Goal: Information Seeking & Learning: Learn about a topic

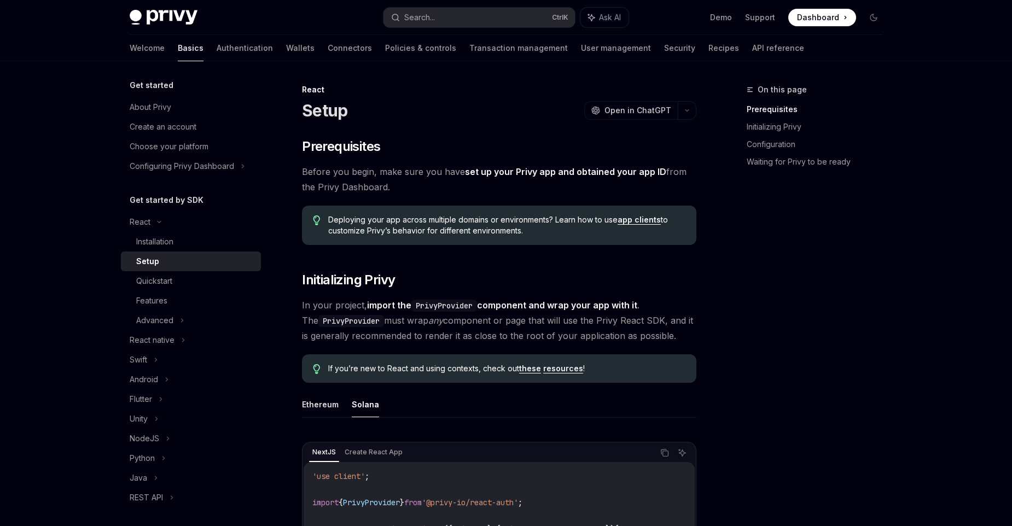
type textarea "*"
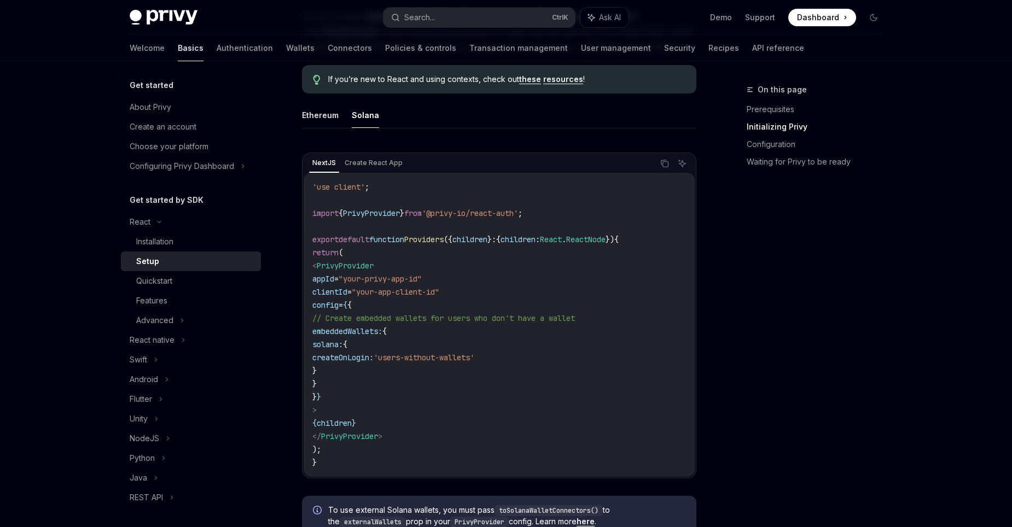
scroll to position [319, 0]
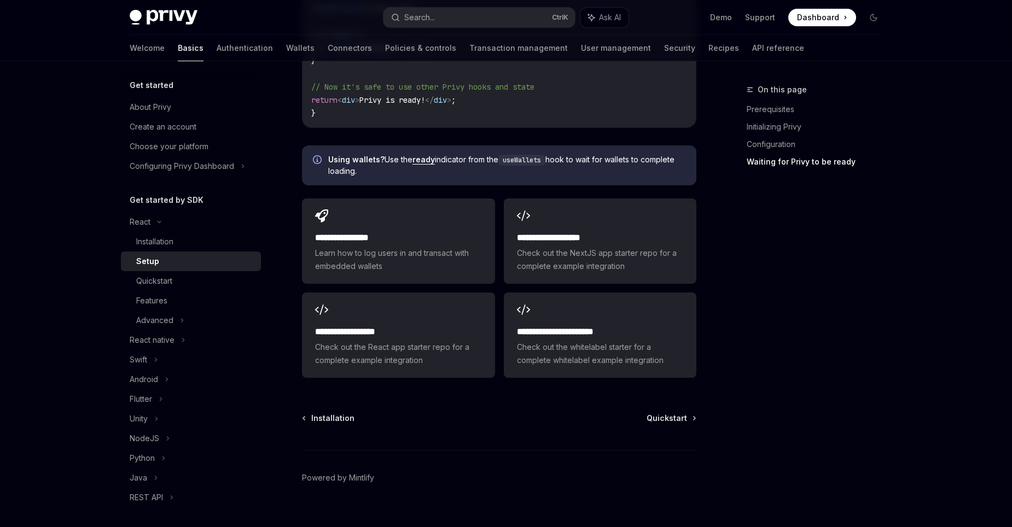
scroll to position [1400, 0]
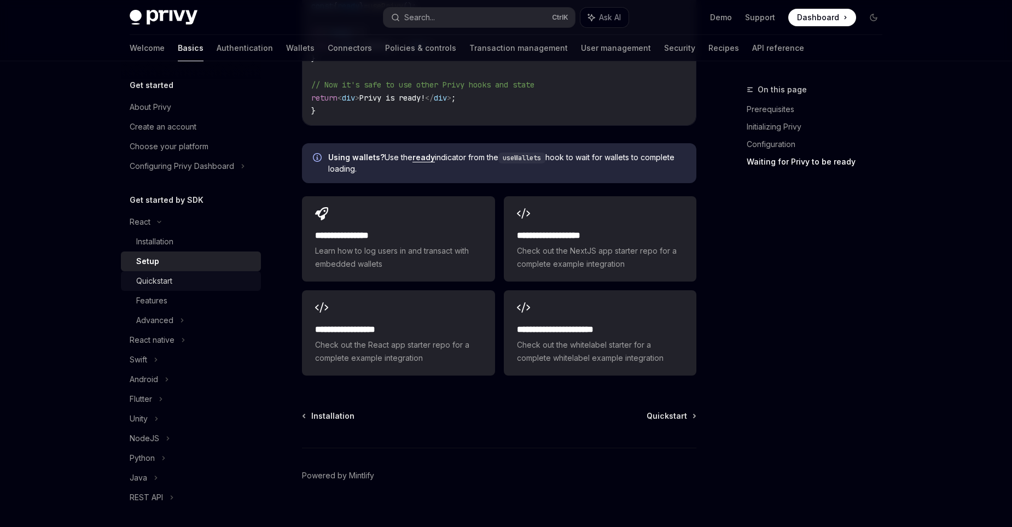
click at [172, 275] on div "Quickstart" at bounding box center [154, 281] width 36 height 13
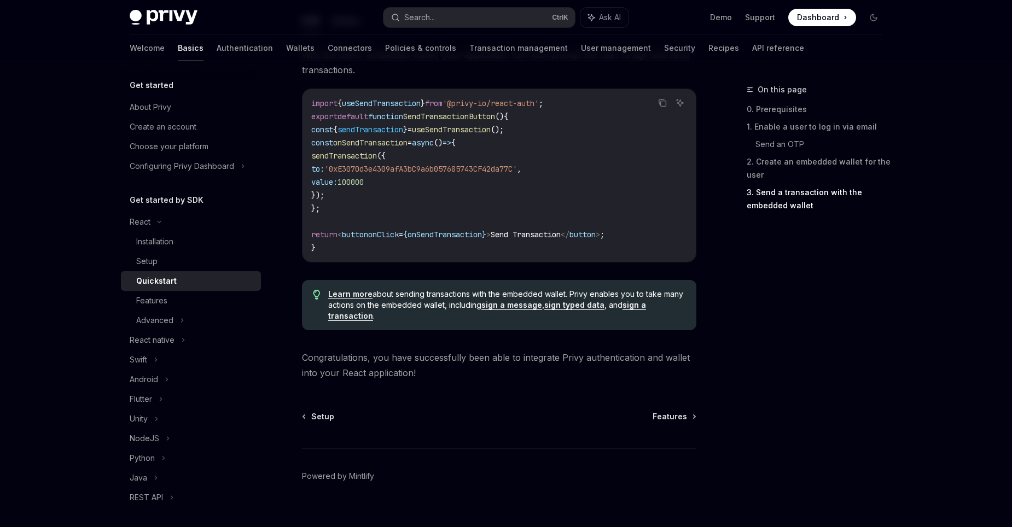
scroll to position [1059, 0]
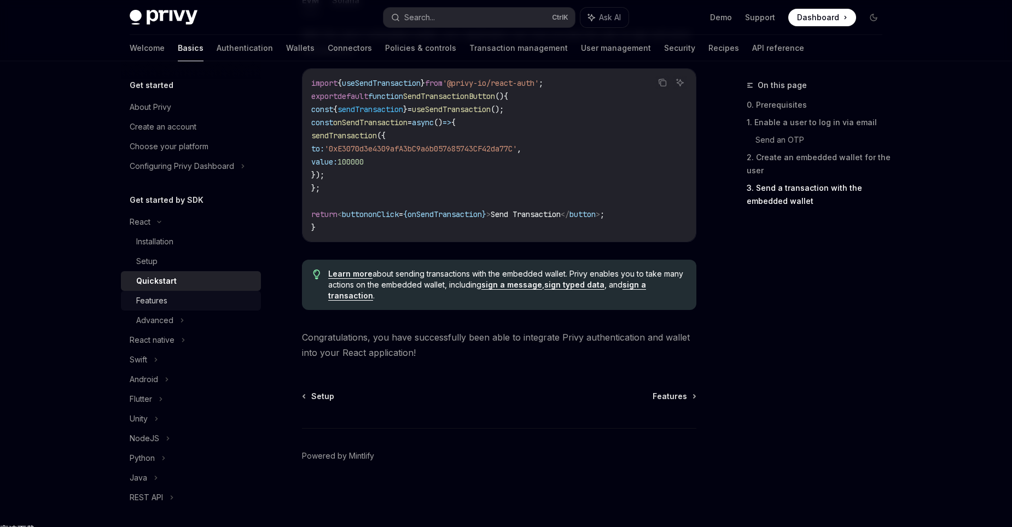
click at [205, 301] on div "Features" at bounding box center [195, 300] width 118 height 13
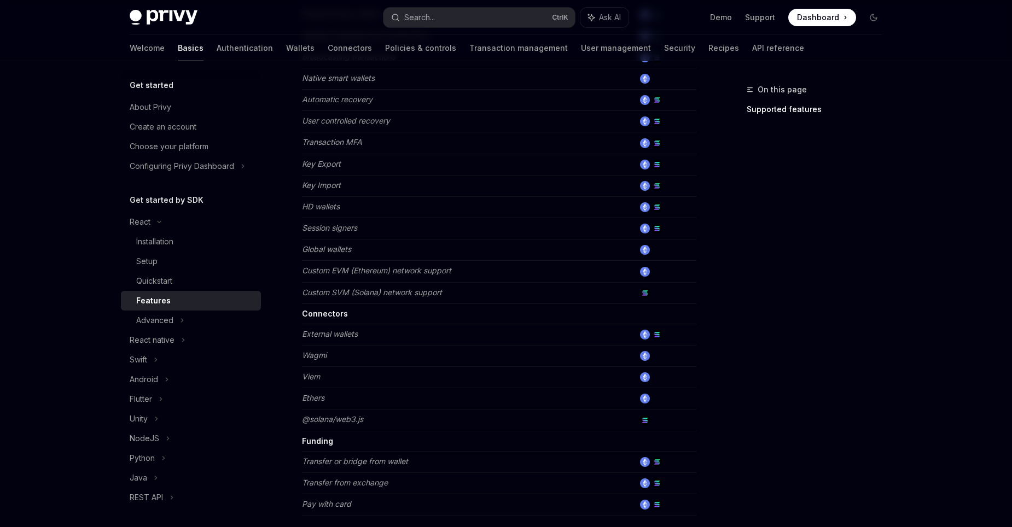
scroll to position [637, 0]
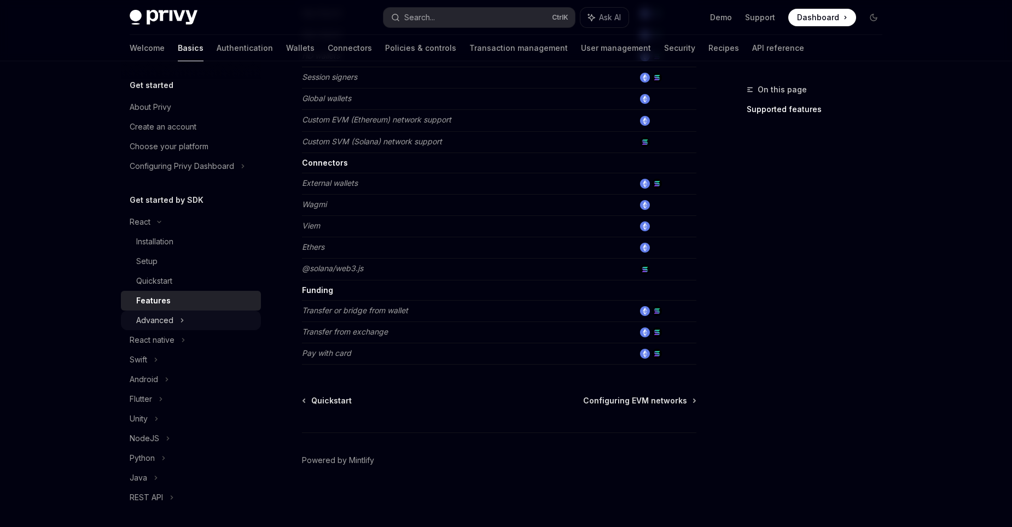
click at [217, 325] on div "Advanced" at bounding box center [191, 321] width 140 height 20
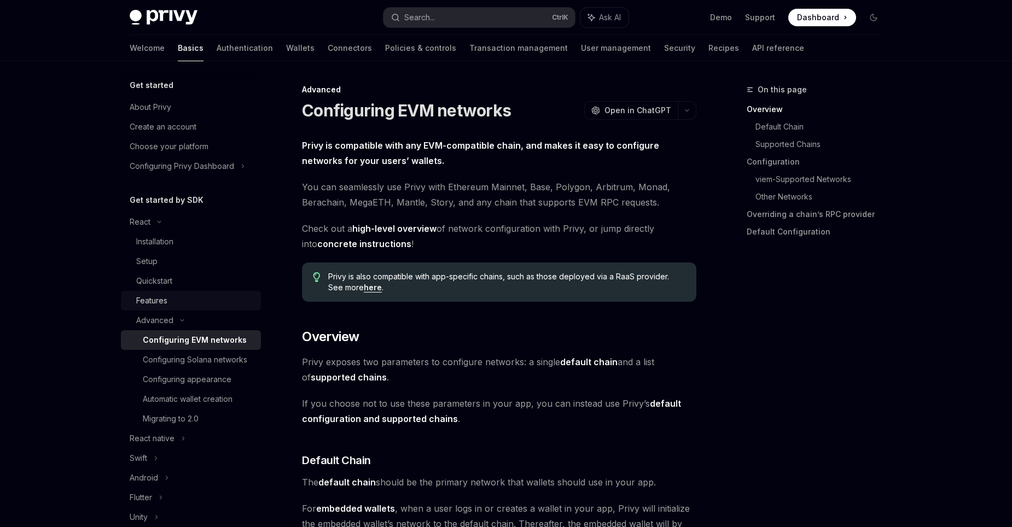
click at [219, 304] on div "Features" at bounding box center [195, 300] width 118 height 13
type textarea "*"
